Goal: Find specific page/section: Find specific page/section

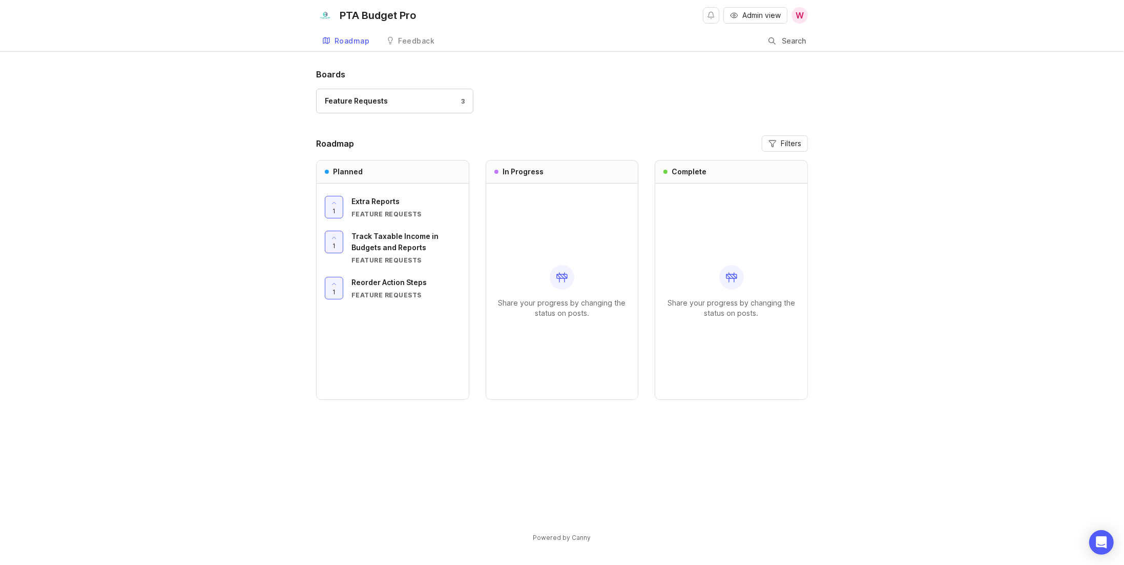
click at [762, 16] on span "Admin view" at bounding box center [762, 15] width 38 height 10
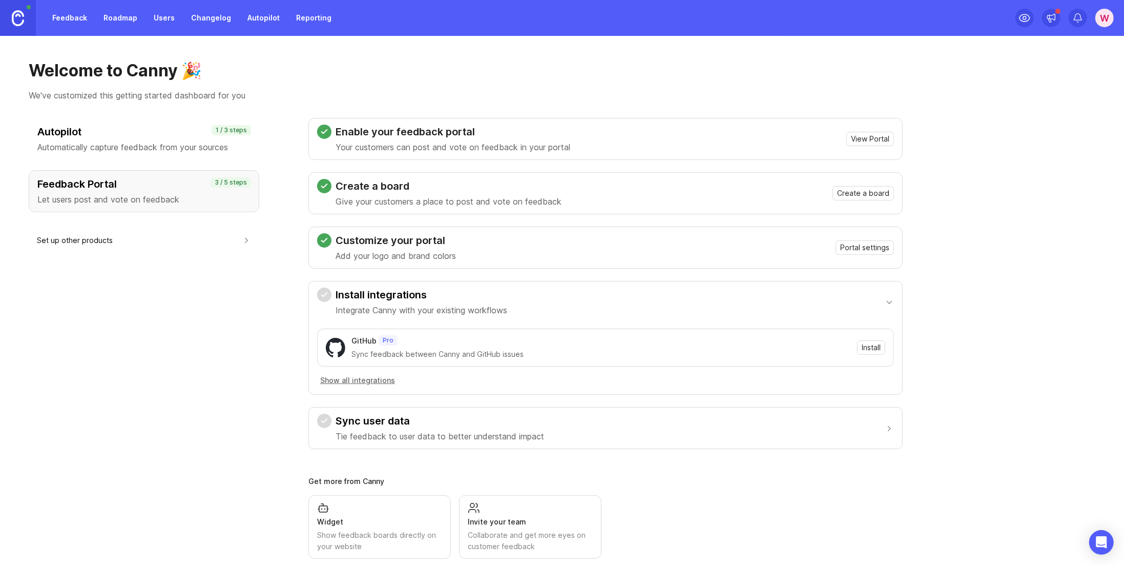
click at [75, 19] on link "Feedback" at bounding box center [69, 18] width 47 height 18
